Goal: Transaction & Acquisition: Obtain resource

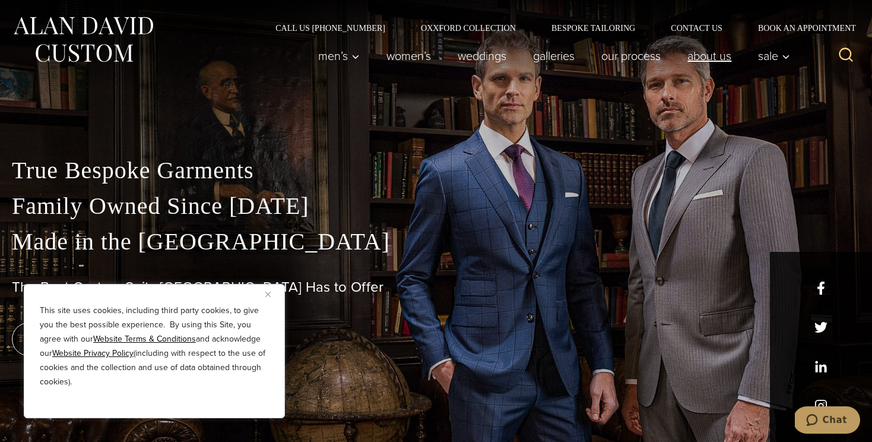
click at [717, 59] on link "About Us" at bounding box center [710, 56] width 71 height 24
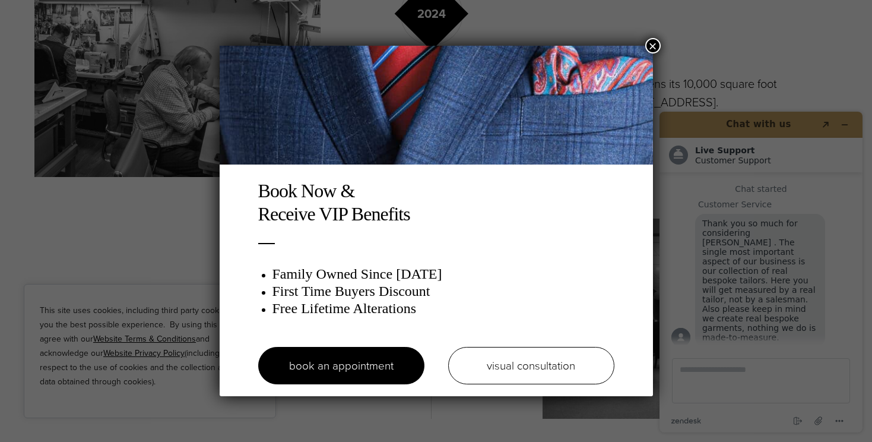
click at [654, 43] on button "×" at bounding box center [652, 45] width 15 height 15
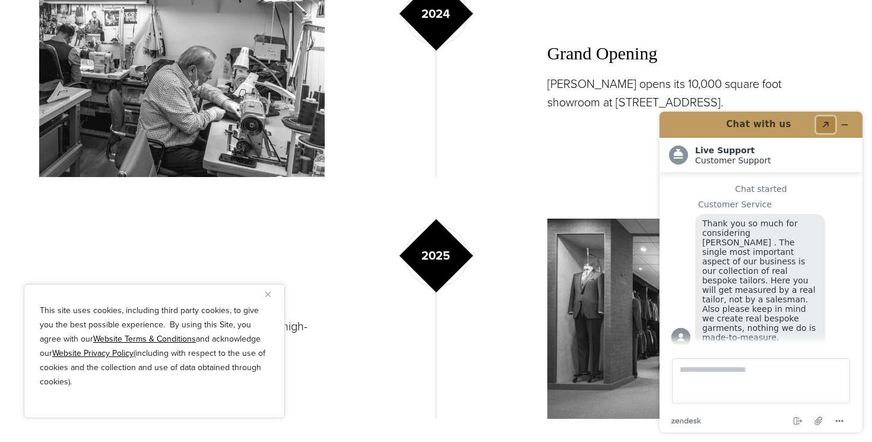
click at [828, 128] on icon "Created with Sketch." at bounding box center [825, 125] width 7 height 6
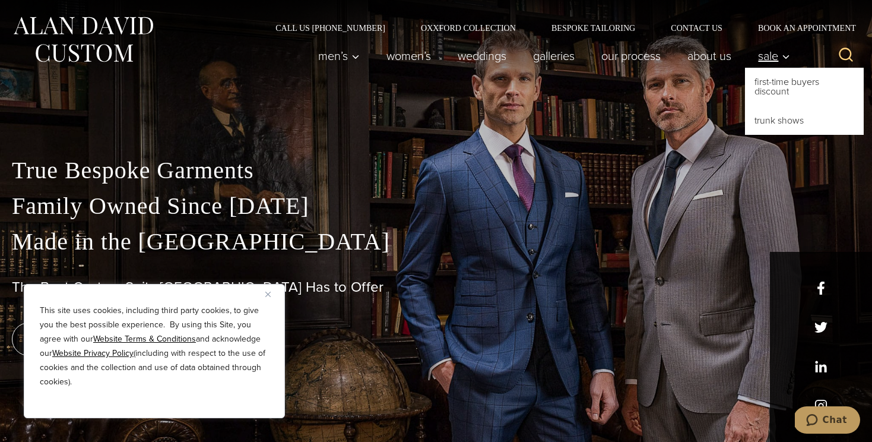
click at [768, 50] on span "Sale" at bounding box center [774, 56] width 32 height 12
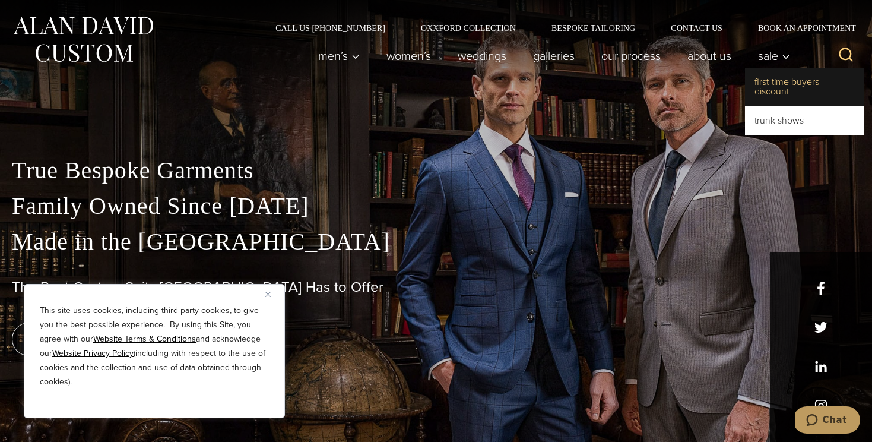
click at [771, 84] on link "First-Time Buyers Discount" at bounding box center [804, 87] width 119 height 38
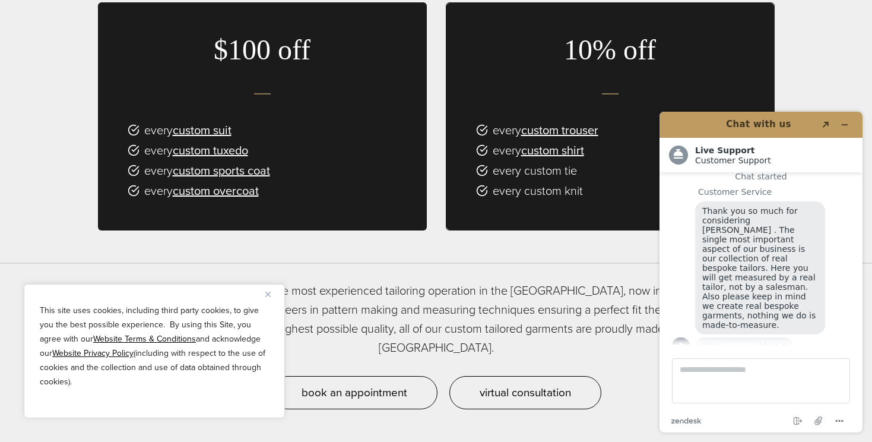
scroll to position [804, 0]
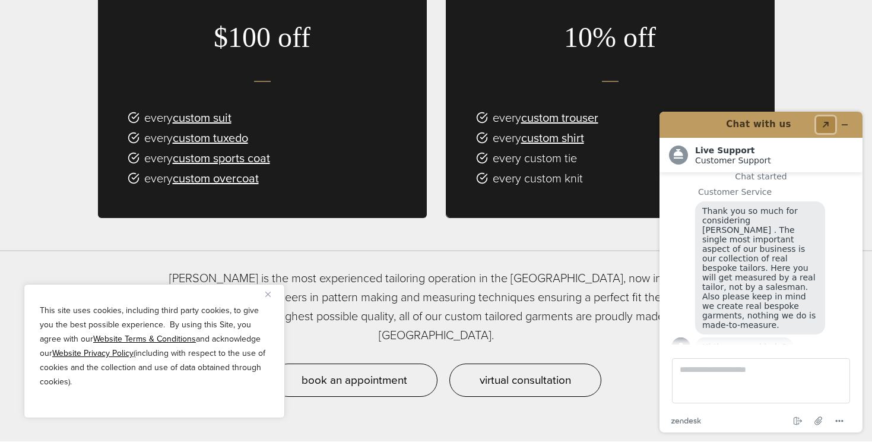
click at [824, 121] on button "Created with Sketch." at bounding box center [826, 124] width 19 height 17
